Goal: Transaction & Acquisition: Purchase product/service

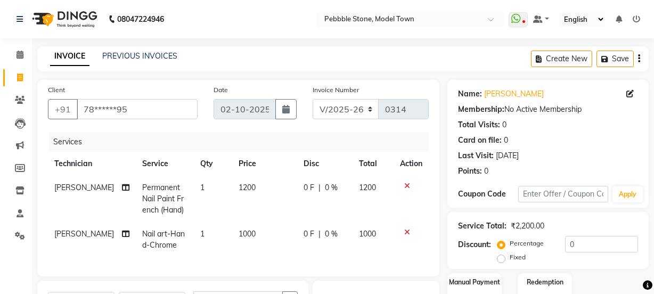
select select "8684"
select select "service"
select select "90515"
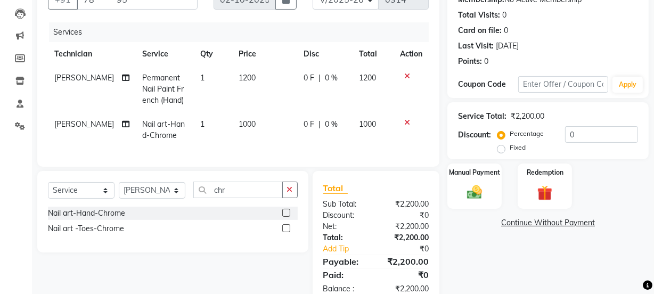
click at [305, 127] on span "0 F" at bounding box center [309, 124] width 11 height 11
select select "90515"
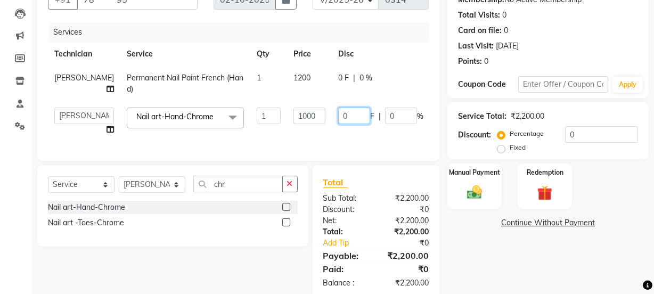
click at [338, 115] on input "0" at bounding box center [354, 116] width 32 height 17
type input "0250"
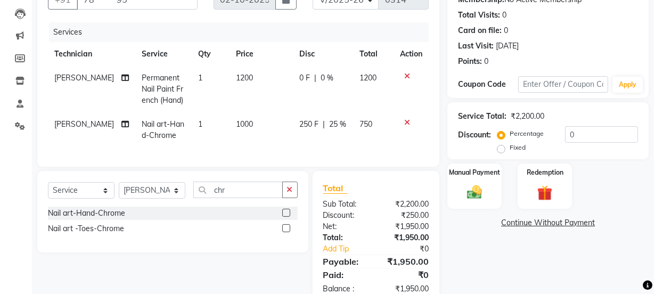
click at [322, 134] on td "250 F | 25 %" at bounding box center [323, 129] width 60 height 35
select select "90515"
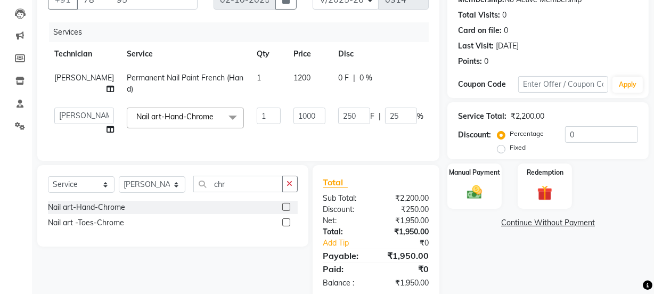
click at [338, 79] on span "0 F" at bounding box center [343, 77] width 11 height 11
select select "90515"
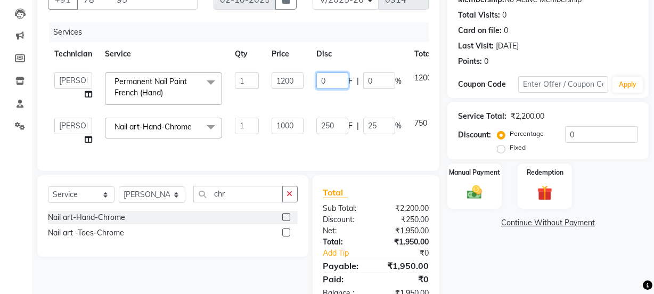
click at [331, 87] on input "0" at bounding box center [332, 80] width 32 height 17
type input "0250"
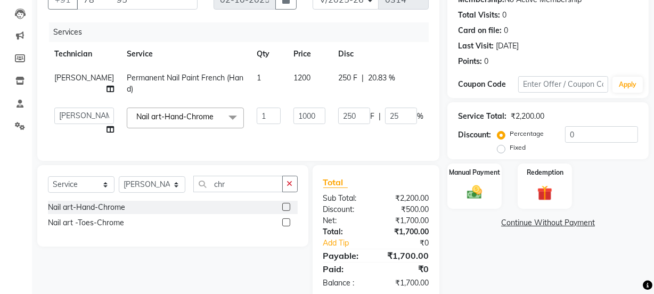
click at [332, 97] on td "250 F | 20.83 %" at bounding box center [381, 83] width 98 height 35
select select "90515"
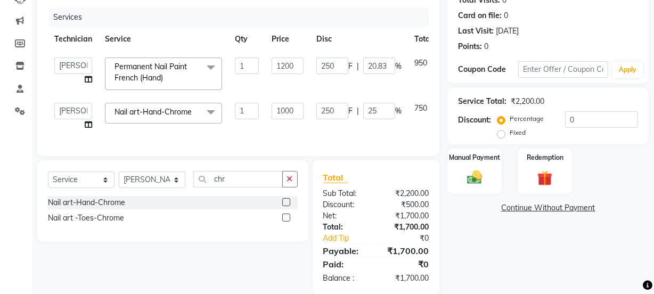
scroll to position [149, 0]
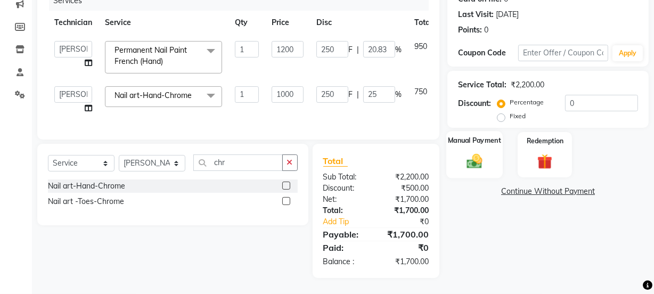
click at [479, 152] on img at bounding box center [475, 161] width 26 height 18
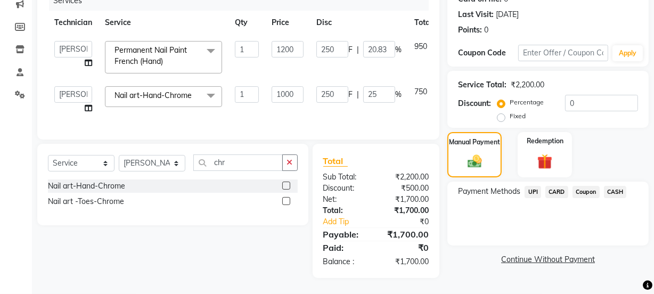
click at [530, 186] on span "UPI" at bounding box center [533, 192] width 17 height 12
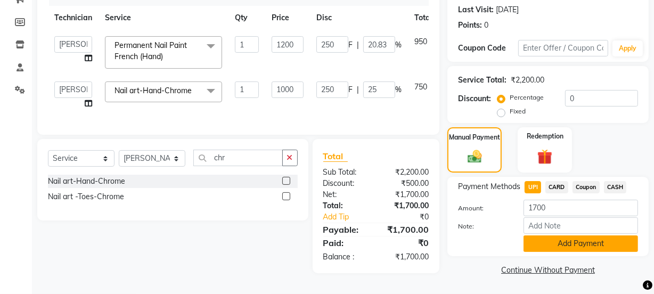
click at [560, 240] on button "Add Payment" at bounding box center [581, 243] width 115 height 17
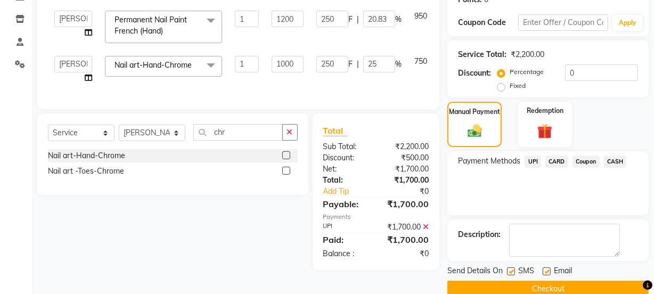
scroll to position [190, 0]
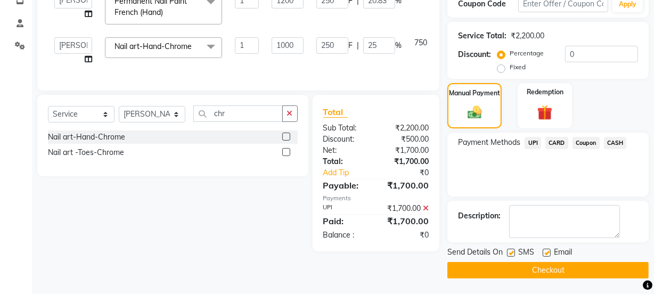
click at [543, 268] on button "Checkout" at bounding box center [547, 270] width 201 height 17
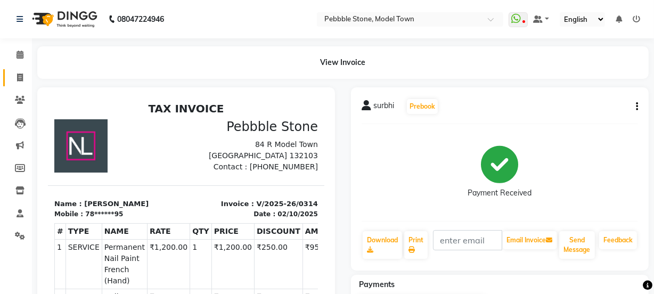
click at [21, 76] on icon at bounding box center [20, 78] width 6 height 8
select select "service"
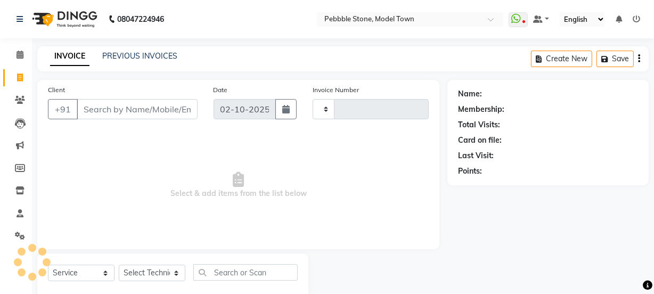
scroll to position [27, 0]
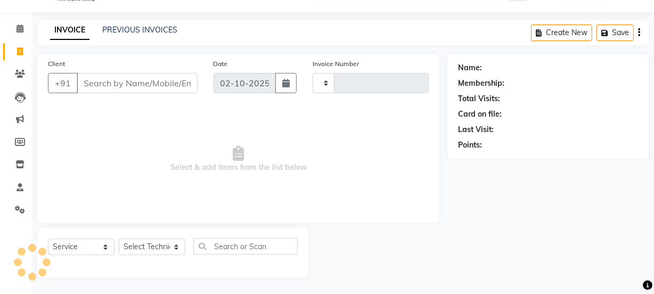
type input "0315"
select select "8684"
click at [119, 81] on input "Client" at bounding box center [137, 83] width 121 height 20
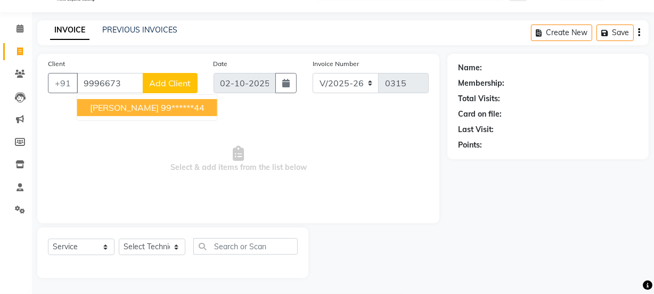
click at [115, 110] on span "[PERSON_NAME]" at bounding box center [124, 107] width 69 height 11
type input "99******44"
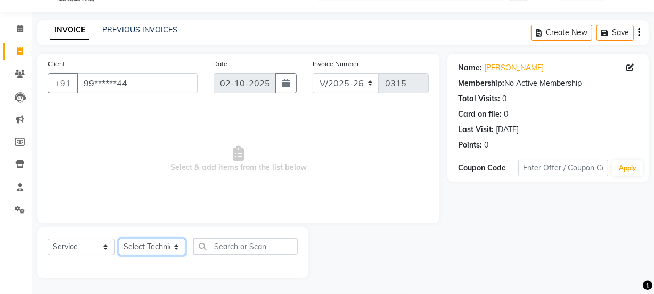
click at [143, 249] on select "Select Technician Ajay amit [PERSON_NAME] Manager [PERSON_NAME]" at bounding box center [152, 247] width 67 height 17
select select "87627"
click at [119, 239] on select "Select Technician Ajay amit [PERSON_NAME] Manager [PERSON_NAME]" at bounding box center [152, 247] width 67 height 17
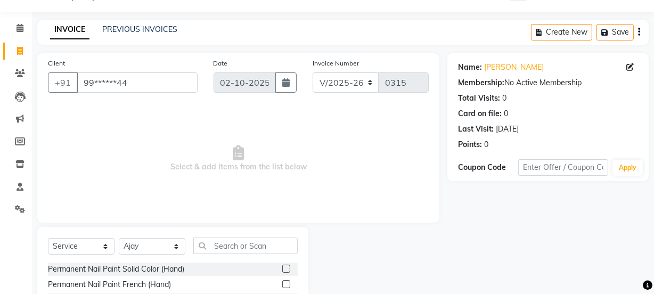
click at [282, 270] on label at bounding box center [286, 269] width 8 height 8
click at [282, 270] on input "checkbox" at bounding box center [285, 269] width 7 height 7
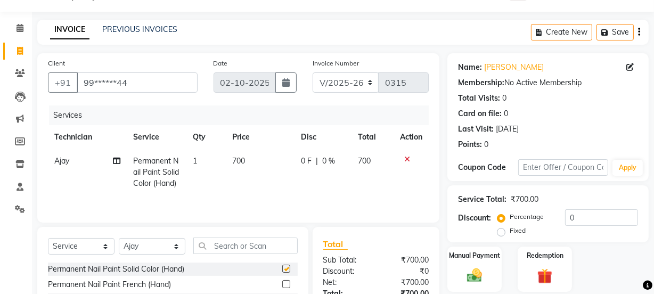
checkbox input "false"
click at [239, 252] on input "text" at bounding box center [245, 246] width 104 height 17
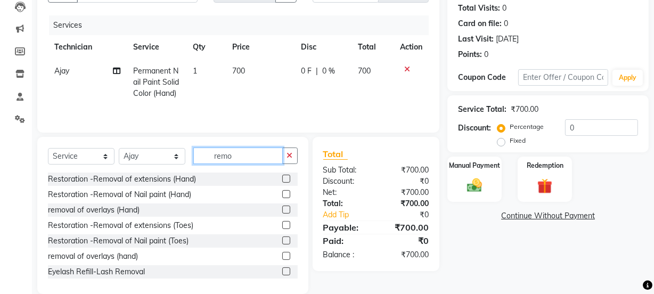
scroll to position [143, 0]
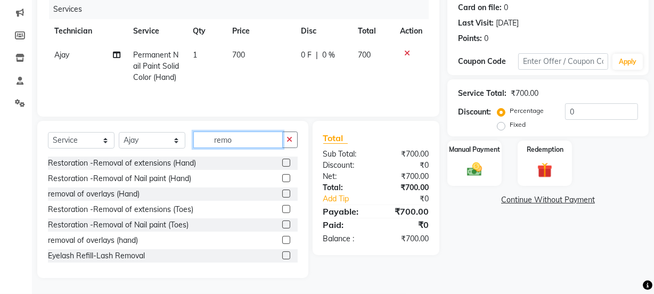
type input "remo"
click at [282, 178] on label at bounding box center [286, 178] width 8 height 8
click at [282, 178] on input "checkbox" at bounding box center [285, 178] width 7 height 7
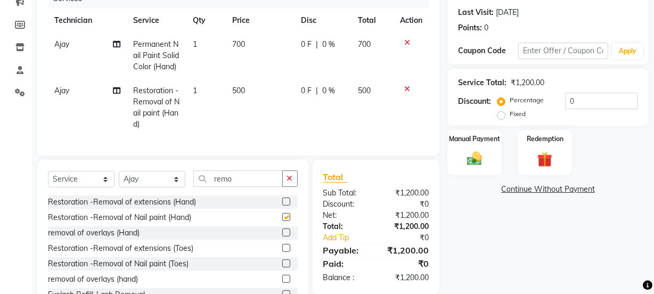
checkbox input "false"
click at [304, 96] on span "0 F" at bounding box center [306, 90] width 11 height 11
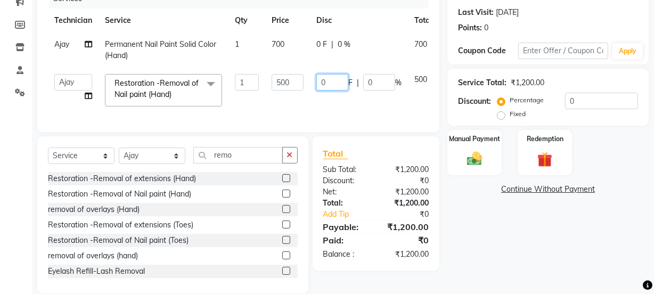
click at [328, 85] on input "0" at bounding box center [332, 82] width 32 height 17
click at [341, 81] on input "0200" at bounding box center [332, 82] width 32 height 17
type input "0"
type input "300"
click at [330, 97] on td "300 F | 0 %" at bounding box center [359, 90] width 98 height 45
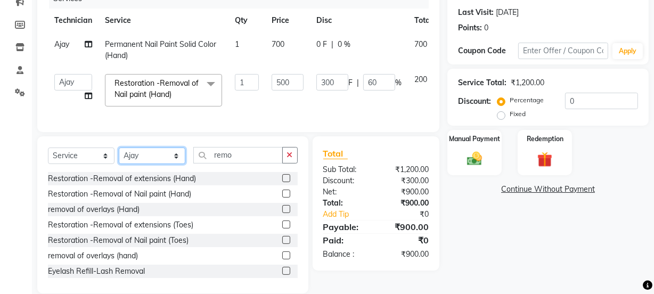
click at [163, 164] on select "Select Technician Ajay amit [PERSON_NAME] Manager [PERSON_NAME]" at bounding box center [152, 156] width 67 height 17
select select "87632"
click at [119, 155] on select "Select Technician Ajay amit [PERSON_NAME] Manager [PERSON_NAME]" at bounding box center [152, 156] width 67 height 17
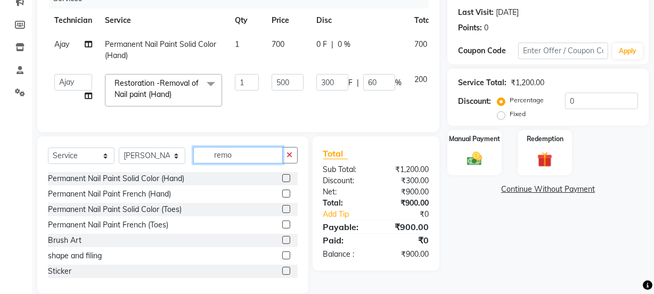
click at [236, 161] on input "remo" at bounding box center [237, 155] width 89 height 17
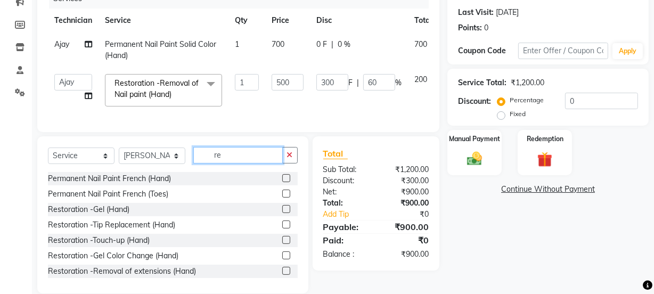
type input "r"
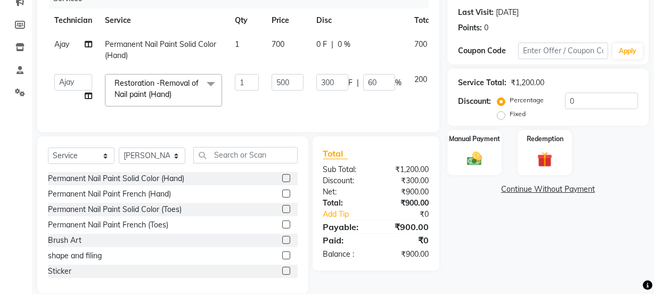
click at [282, 213] on label at bounding box center [286, 209] width 8 height 8
click at [282, 213] on input "checkbox" at bounding box center [285, 209] width 7 height 7
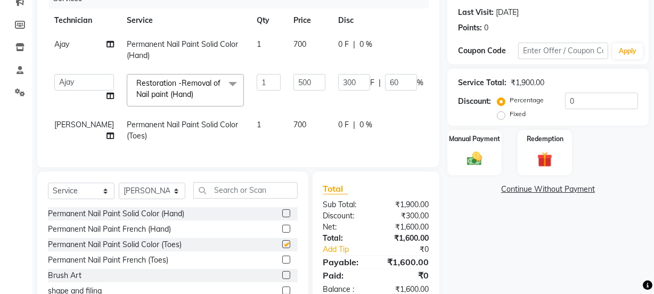
checkbox input "false"
click at [236, 198] on input "text" at bounding box center [245, 190] width 104 height 17
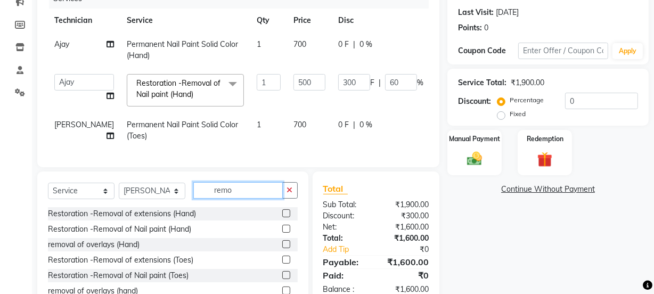
type input "remo"
click at [282, 279] on label at bounding box center [286, 275] width 8 height 8
click at [282, 279] on input "checkbox" at bounding box center [285, 275] width 7 height 7
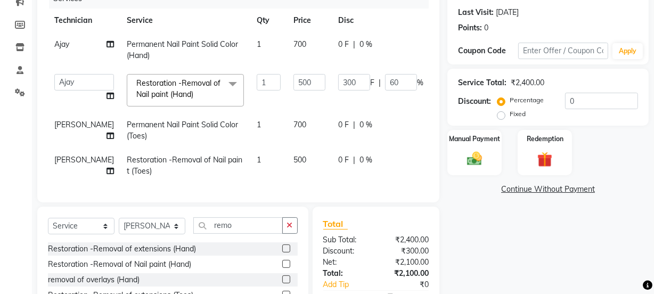
checkbox input "false"
click at [338, 160] on span "0 F" at bounding box center [343, 159] width 11 height 11
select select "87632"
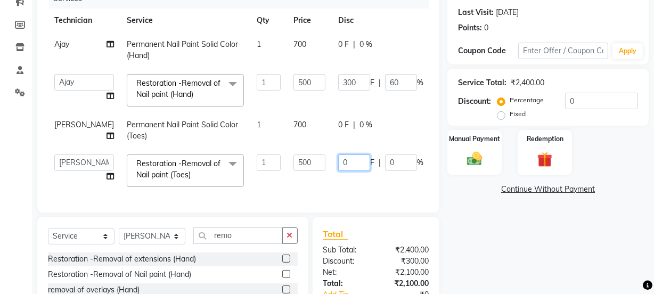
click at [338, 162] on input "0" at bounding box center [354, 162] width 32 height 17
type input "0300"
click at [332, 182] on td "0300 F | 0 %" at bounding box center [381, 170] width 98 height 45
select select "87632"
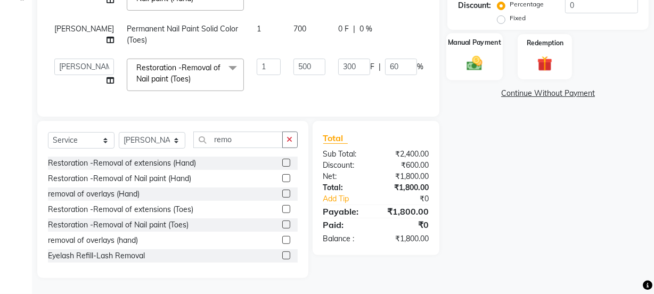
click at [477, 54] on img at bounding box center [475, 63] width 26 height 18
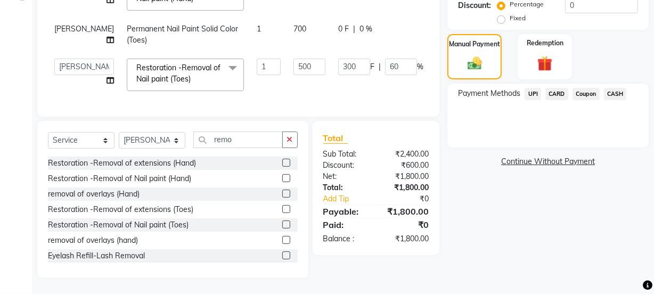
click at [530, 88] on span "UPI" at bounding box center [533, 94] width 17 height 12
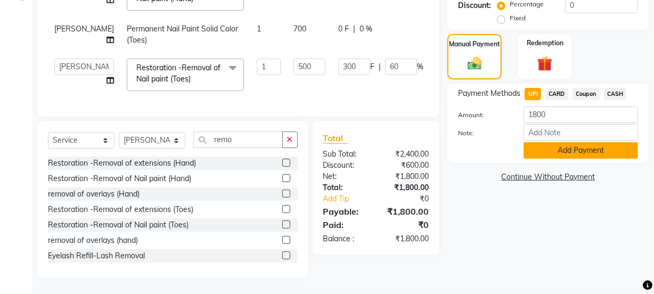
click at [561, 142] on button "Add Payment" at bounding box center [581, 150] width 115 height 17
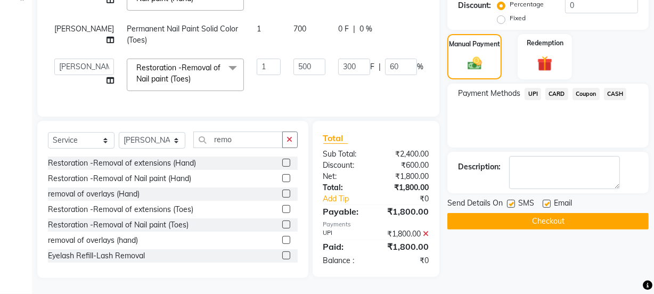
click at [521, 213] on button "Checkout" at bounding box center [547, 221] width 201 height 17
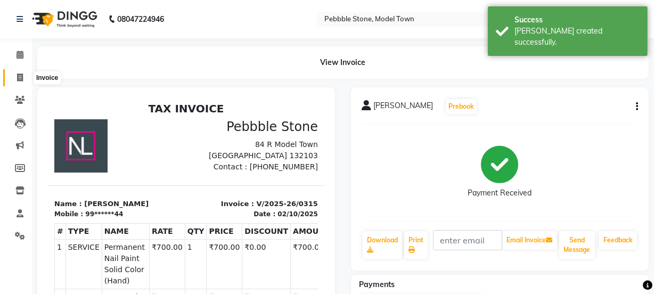
click at [21, 74] on icon at bounding box center [20, 78] width 6 height 8
select select "service"
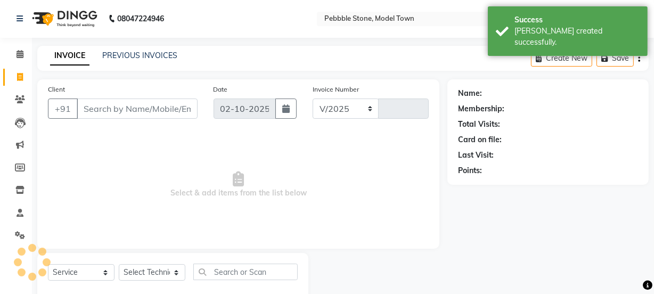
select select "8684"
type input "0316"
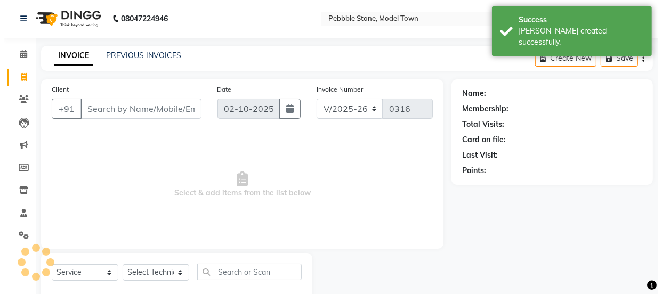
scroll to position [27, 0]
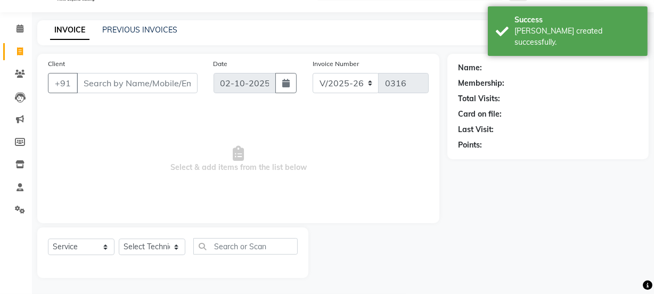
click at [124, 81] on input "Client" at bounding box center [137, 83] width 121 height 20
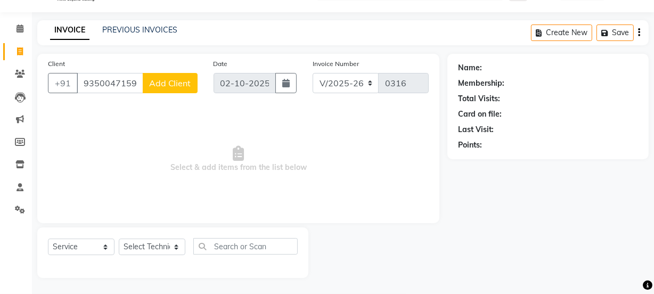
type input "9350047159"
click at [160, 80] on span "Add Client" at bounding box center [170, 83] width 42 height 11
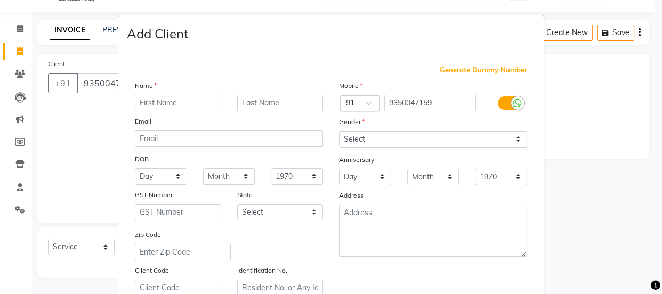
click at [178, 103] on input "text" at bounding box center [178, 103] width 86 height 17
type input "muskan"
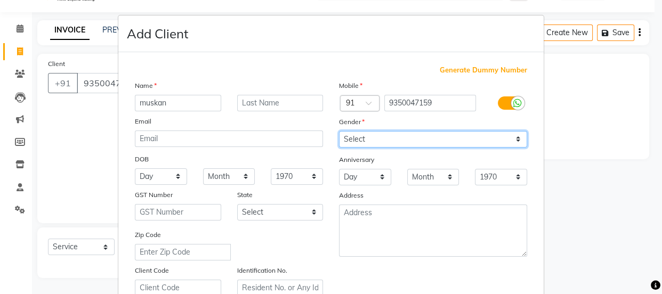
click at [352, 138] on select "Select [DEMOGRAPHIC_DATA] [DEMOGRAPHIC_DATA] Other Prefer Not To Say" at bounding box center [433, 139] width 188 height 17
select select "[DEMOGRAPHIC_DATA]"
click at [339, 131] on select "Select [DEMOGRAPHIC_DATA] [DEMOGRAPHIC_DATA] Other Prefer Not To Say" at bounding box center [433, 139] width 188 height 17
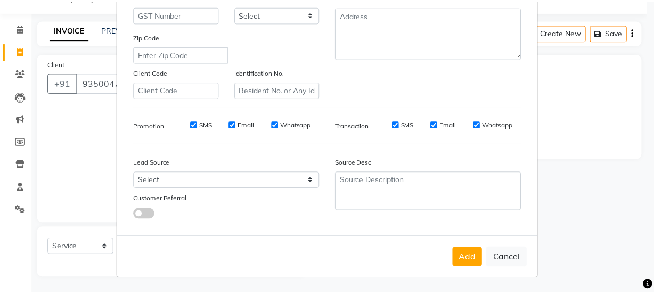
scroll to position [201, 0]
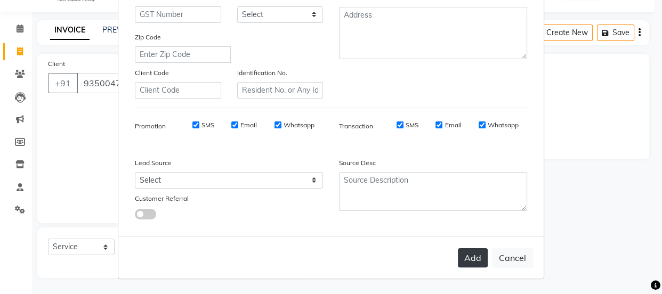
click at [464, 255] on button "Add" at bounding box center [473, 257] width 30 height 19
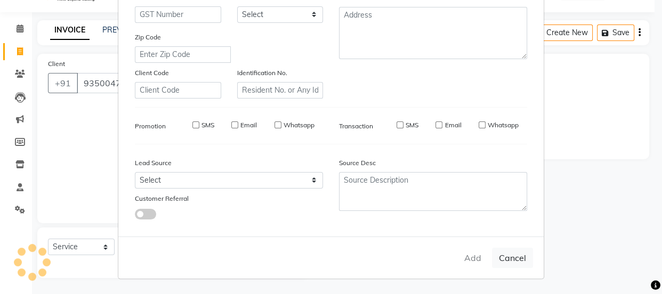
type input "93******59"
select select
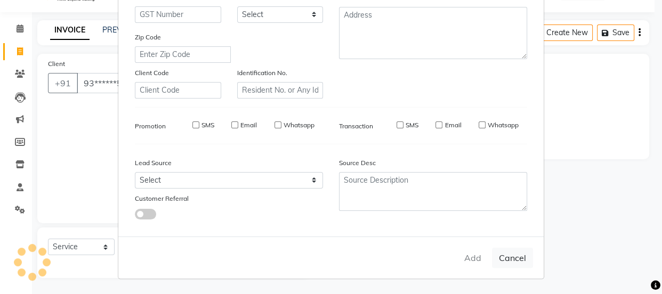
select select
checkbox input "false"
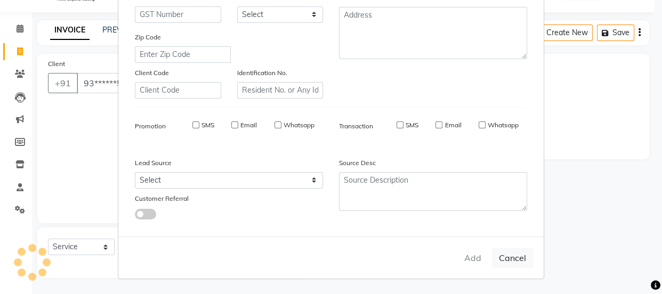
checkbox input "false"
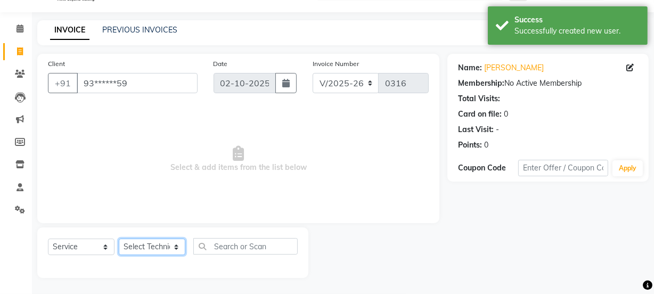
click at [154, 247] on select "Select Technician Ajay amit [PERSON_NAME] Manager [PERSON_NAME]" at bounding box center [152, 247] width 67 height 17
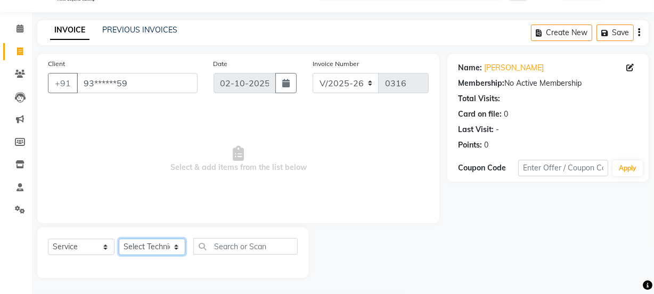
select select "87627"
click at [119, 239] on select "Select Technician Ajay amit [PERSON_NAME] Manager [PERSON_NAME]" at bounding box center [152, 247] width 67 height 17
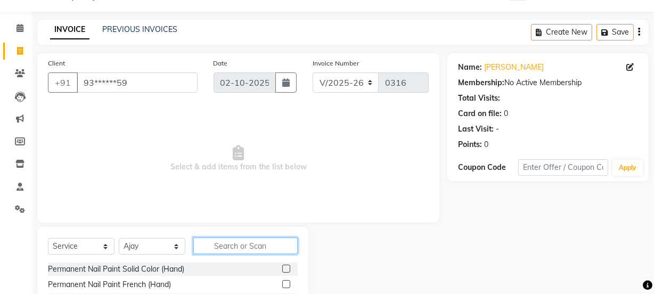
click at [240, 245] on input "text" at bounding box center [245, 246] width 104 height 17
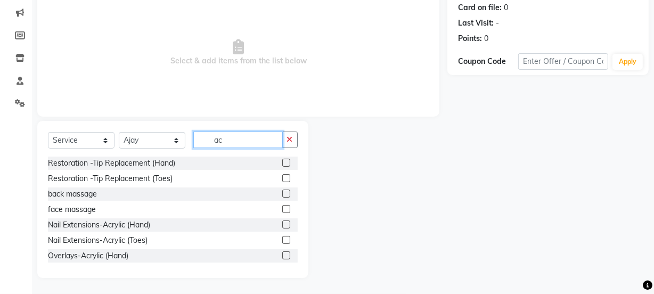
type input "ac"
click at [282, 221] on label at bounding box center [286, 225] width 8 height 8
click at [282, 222] on input "checkbox" at bounding box center [285, 225] width 7 height 7
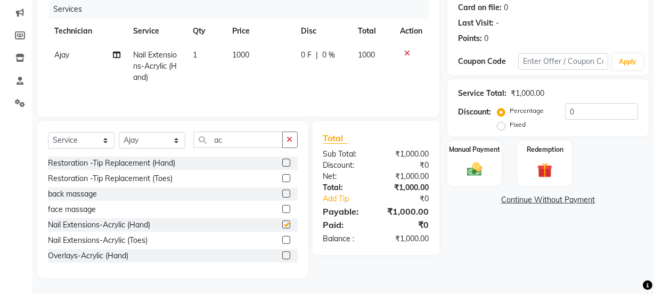
checkbox input "false"
click at [230, 142] on input "ac" at bounding box center [237, 140] width 89 height 17
type input "a"
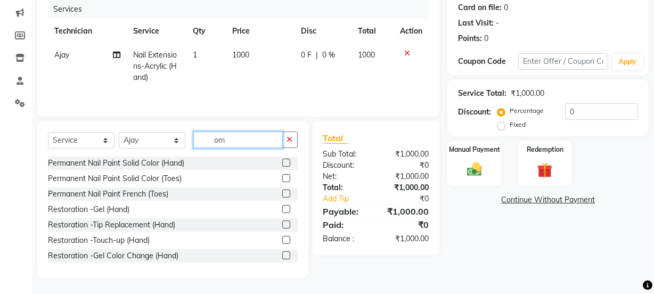
scroll to position [110, 0]
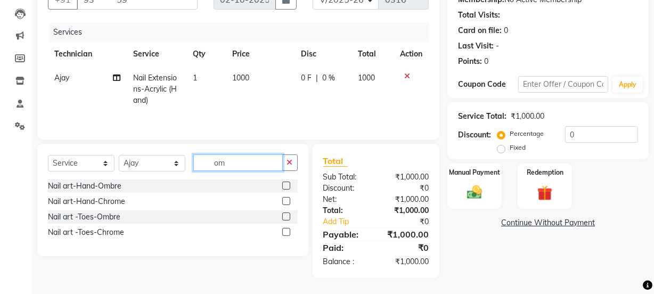
type input "om"
click at [287, 188] on label at bounding box center [286, 186] width 8 height 8
click at [287, 188] on input "checkbox" at bounding box center [285, 186] width 7 height 7
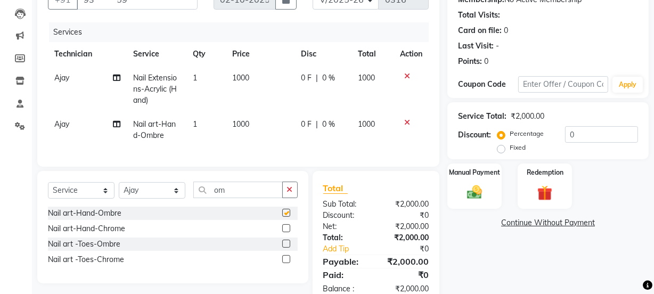
checkbox input "false"
click at [303, 124] on span "0 F" at bounding box center [306, 124] width 11 height 11
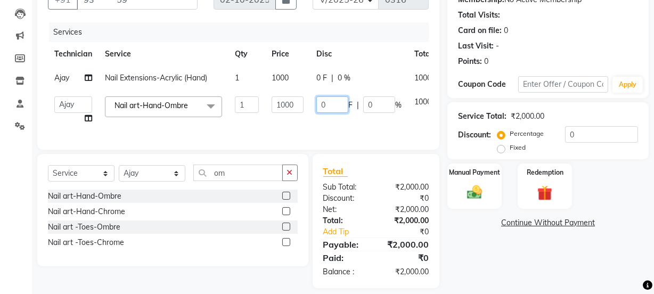
click at [338, 104] on input "0" at bounding box center [332, 104] width 32 height 17
type input "0500"
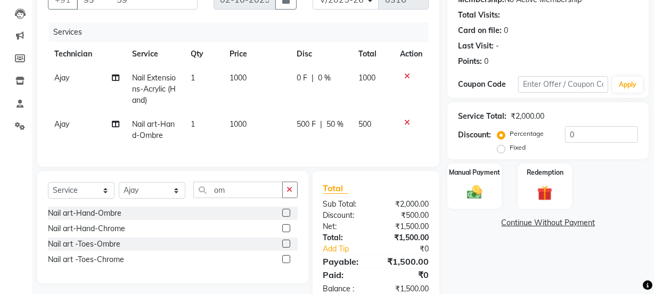
click at [329, 118] on td "500 F | 50 %" at bounding box center [321, 129] width 62 height 35
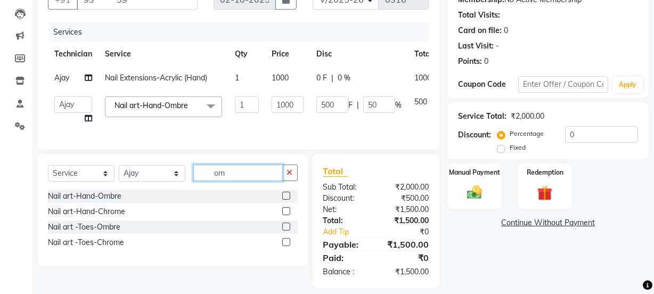
click at [232, 180] on input "om" at bounding box center [237, 173] width 89 height 17
type input "o"
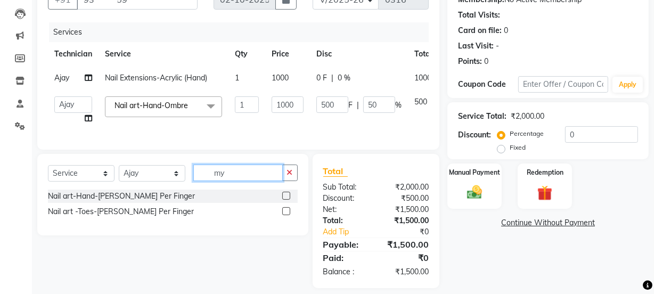
type input "my"
click at [284, 200] on label at bounding box center [286, 196] width 8 height 8
click at [284, 200] on input "checkbox" at bounding box center [285, 196] width 7 height 7
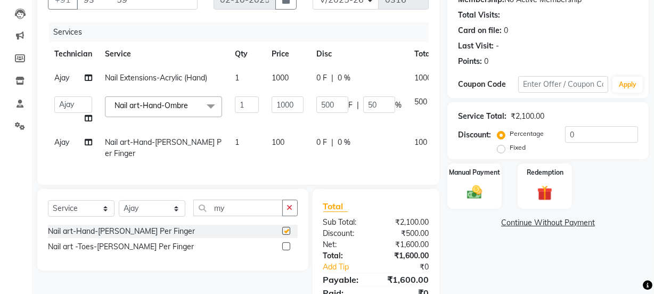
checkbox input "false"
click at [238, 142] on span "1" at bounding box center [237, 142] width 4 height 10
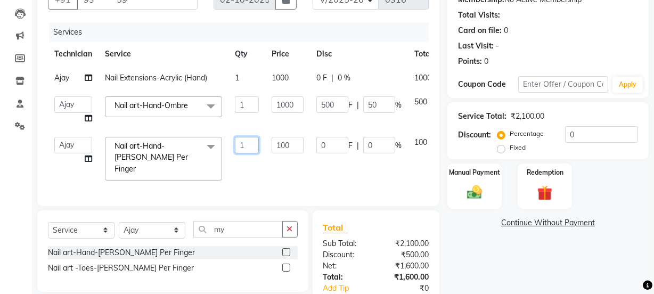
click at [249, 144] on input "1" at bounding box center [247, 145] width 24 height 17
type input "2"
click at [252, 166] on div "Services Technician Service Qty Price Disc Total Action Ajay Nail Extensions-Ac…" at bounding box center [238, 108] width 381 height 173
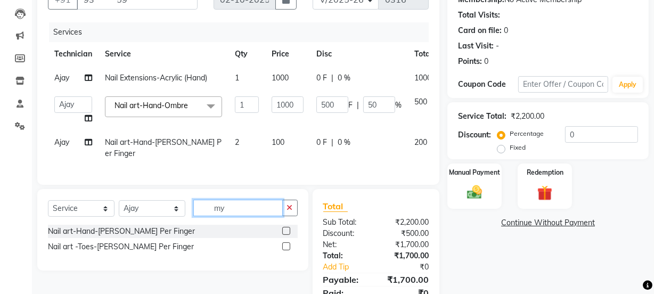
click at [248, 203] on input "my" at bounding box center [237, 208] width 89 height 17
type input "m"
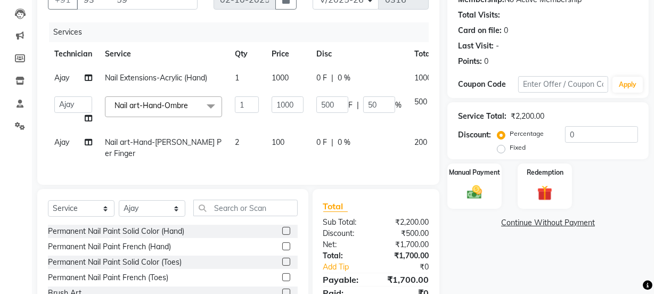
click at [282, 290] on label at bounding box center [286, 293] width 8 height 8
click at [282, 290] on input "checkbox" at bounding box center [285, 293] width 7 height 7
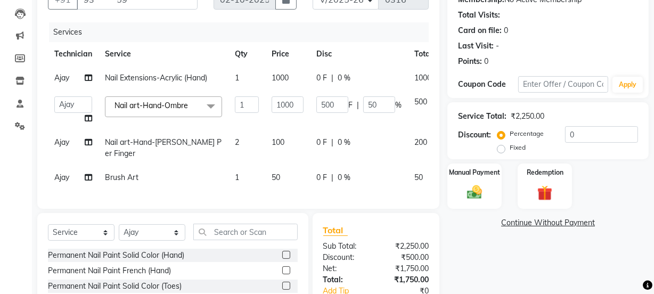
checkbox input "false"
click at [279, 173] on span "50" at bounding box center [276, 178] width 9 height 10
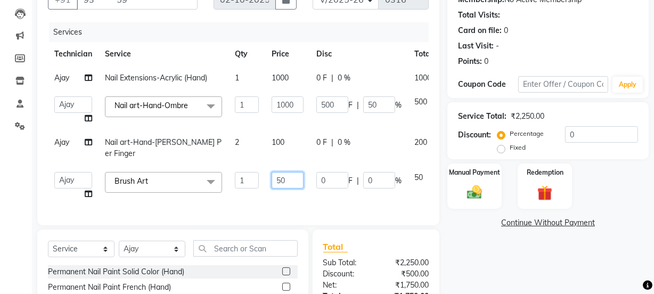
click at [291, 172] on input "50" at bounding box center [288, 180] width 32 height 17
type input "5"
type input "150"
click at [272, 192] on div "Services Technician Service Qty Price Disc Total Action Ajay Nail Extensions-Ac…" at bounding box center [238, 118] width 381 height 192
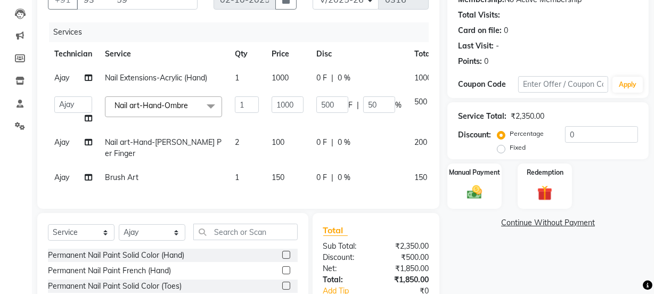
click at [241, 166] on td "1" at bounding box center [247, 178] width 37 height 24
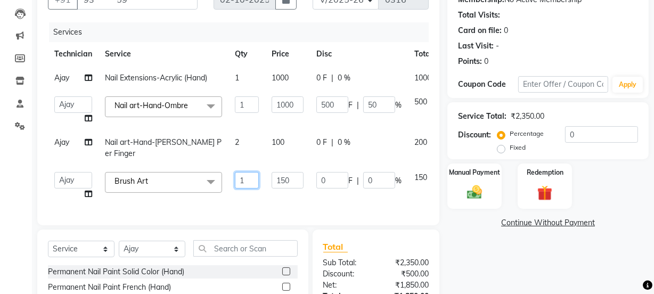
click at [249, 172] on input "1" at bounding box center [247, 180] width 24 height 17
type input "2"
click at [289, 183] on div "Services Technician Service Qty Price Disc Total Action Ajay Nail Extensions-Ac…" at bounding box center [238, 118] width 381 height 192
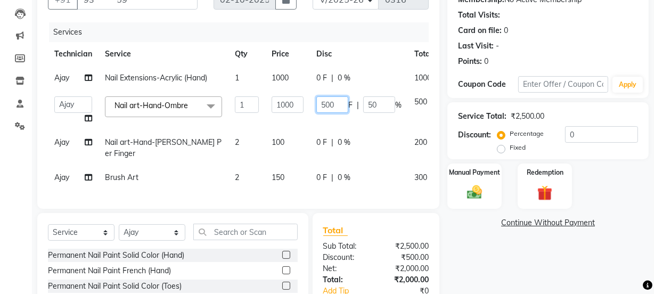
click at [337, 106] on input "500" at bounding box center [332, 104] width 32 height 17
type input "5"
type input "300"
click at [321, 118] on td "300 F | 50 %" at bounding box center [359, 110] width 98 height 40
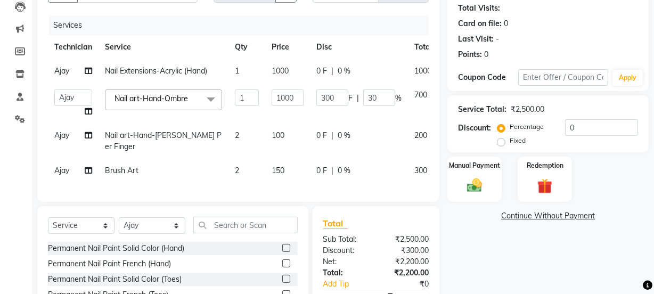
scroll to position [198, 0]
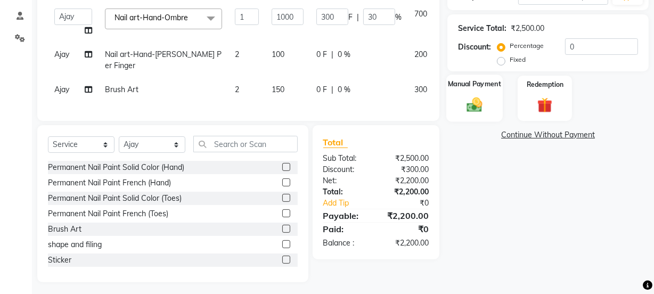
click at [469, 88] on div "Manual Payment" at bounding box center [474, 98] width 56 height 47
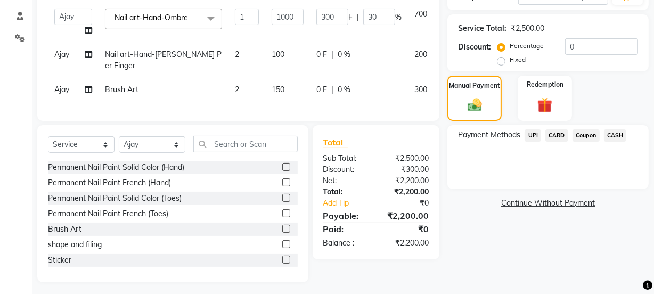
click at [616, 133] on span "CASH" at bounding box center [615, 135] width 23 height 12
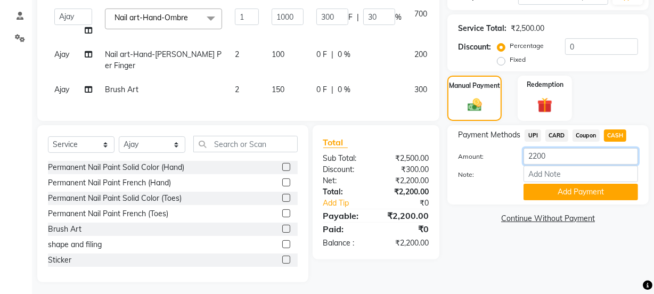
click at [548, 154] on input "2200" at bounding box center [581, 156] width 115 height 17
type input "2"
type input "1900"
click at [557, 189] on button "Add Payment" at bounding box center [581, 192] width 115 height 17
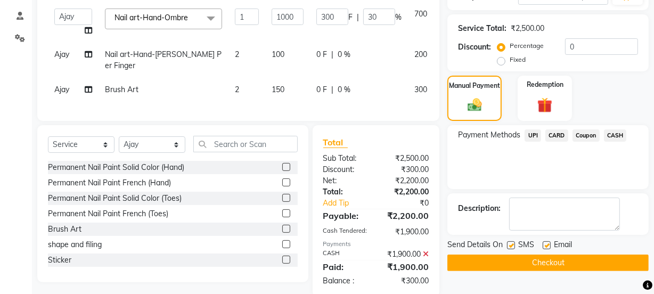
click at [530, 134] on span "UPI" at bounding box center [533, 135] width 17 height 12
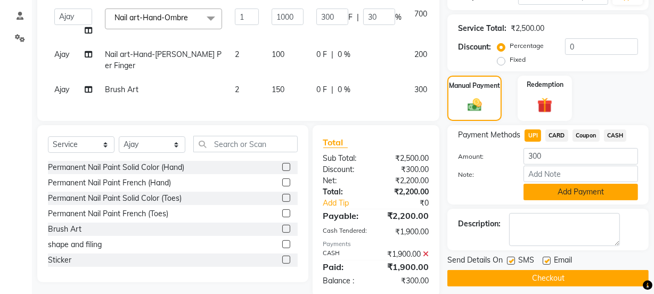
click at [569, 193] on button "Add Payment" at bounding box center [581, 192] width 115 height 17
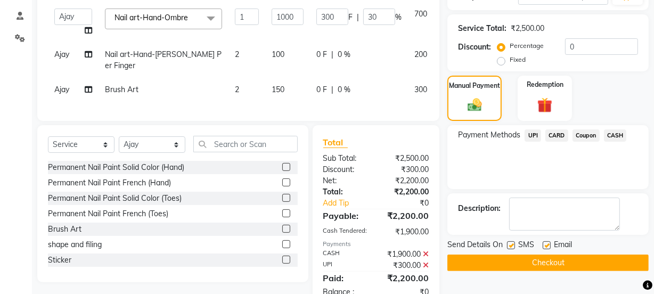
click at [544, 263] on button "Checkout" at bounding box center [547, 263] width 201 height 17
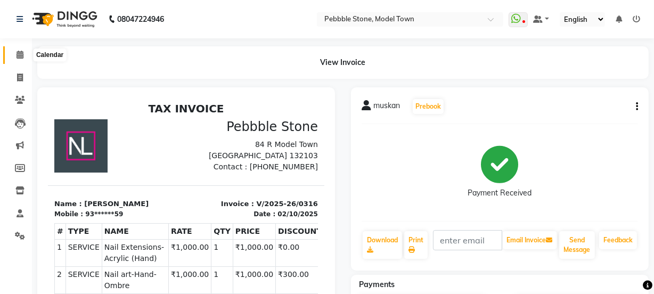
click at [18, 51] on icon at bounding box center [20, 55] width 7 height 8
